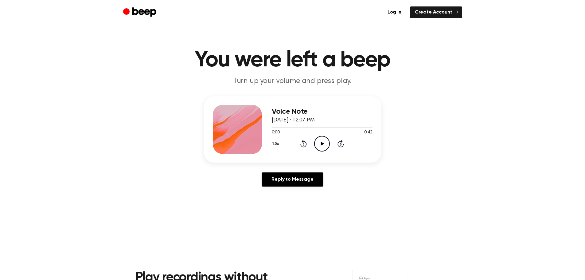
click at [323, 145] on icon "Play Audio" at bounding box center [322, 144] width 16 height 16
click at [392, 223] on main "You were left a beep Turn up your volume and press play. Voice Note [DATE] · 12…" at bounding box center [292, 189] width 585 height 378
click at [321, 142] on icon at bounding box center [321, 144] width 3 height 4
click at [322, 138] on icon "Play Audio" at bounding box center [322, 144] width 16 height 16
click at [318, 143] on icon "Pause Audio" at bounding box center [322, 144] width 16 height 16
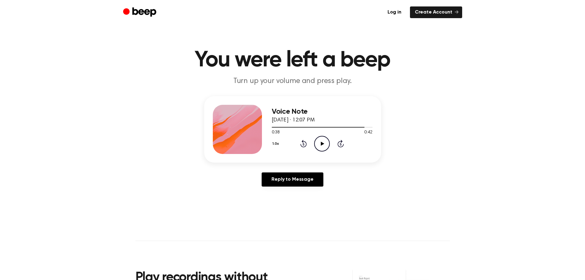
click at [321, 142] on icon at bounding box center [322, 144] width 3 height 4
click at [324, 126] on div at bounding box center [322, 126] width 101 height 5
click at [308, 126] on div at bounding box center [322, 126] width 101 height 5
click at [297, 126] on div at bounding box center [322, 126] width 101 height 5
click at [309, 127] on div at bounding box center [322, 127] width 101 height 1
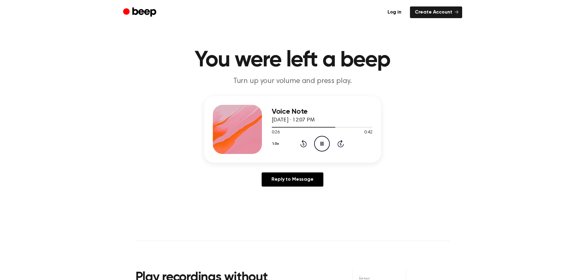
click at [318, 147] on icon "Pause Audio" at bounding box center [322, 144] width 16 height 16
